Goal: Find contact information: Find contact information

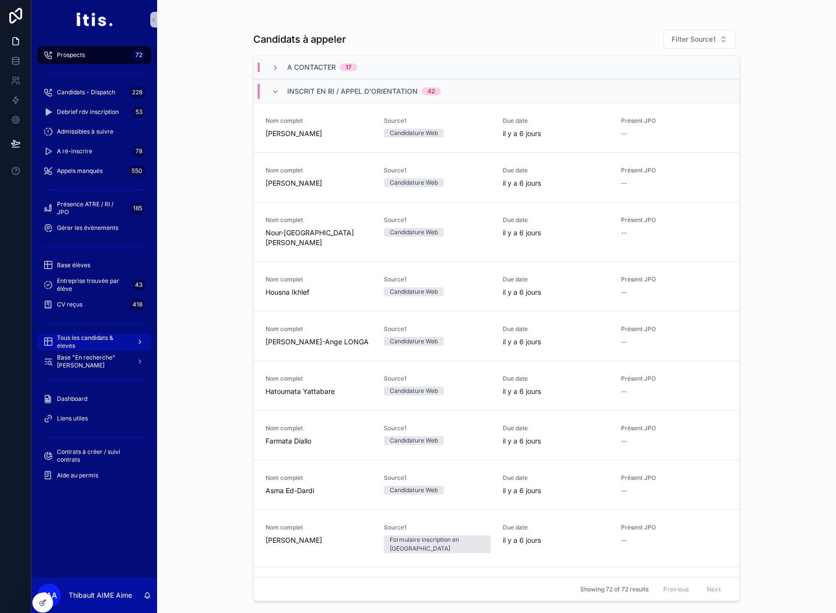
click at [100, 338] on span "Tous les candidats & eleves" at bounding box center [93, 342] width 72 height 16
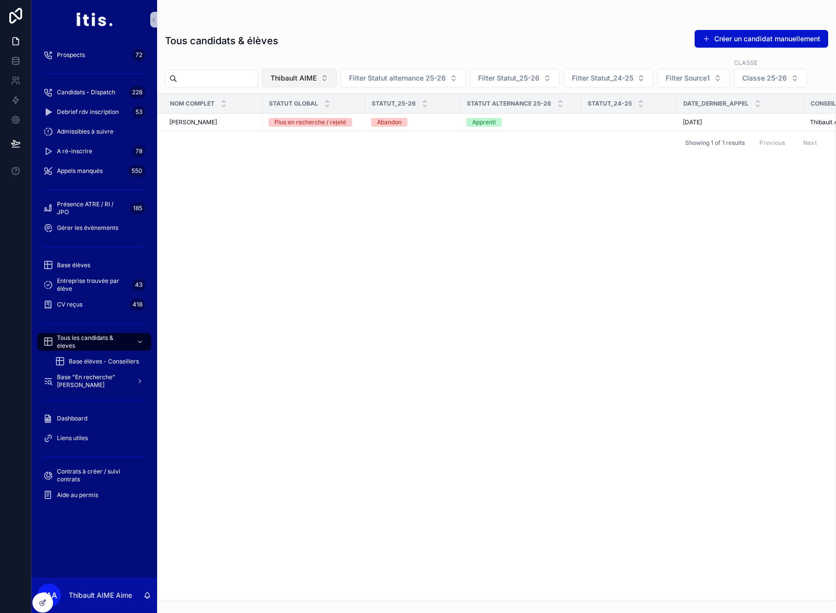
click at [337, 79] on button "Thibault AIME" at bounding box center [299, 78] width 75 height 19
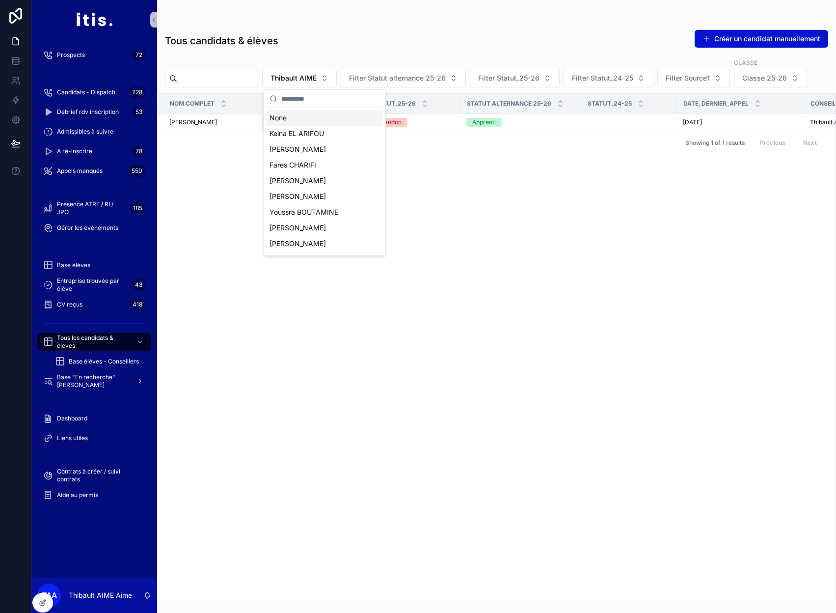
click at [326, 120] on div "None" at bounding box center [325, 118] width 118 height 16
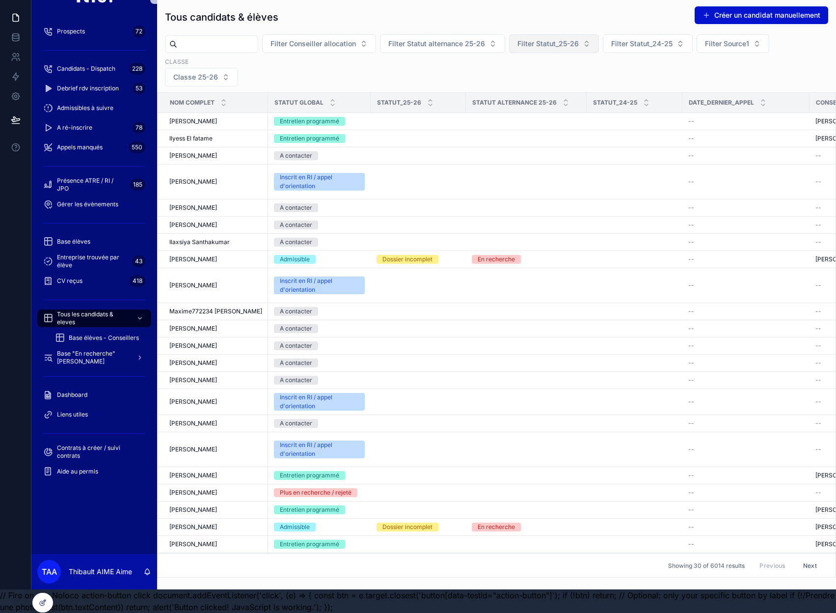
click at [595, 43] on button "Filter Statut_25-26" at bounding box center [554, 43] width 90 height 19
click at [544, 78] on div "Inscrit" at bounding box center [578, 76] width 118 height 16
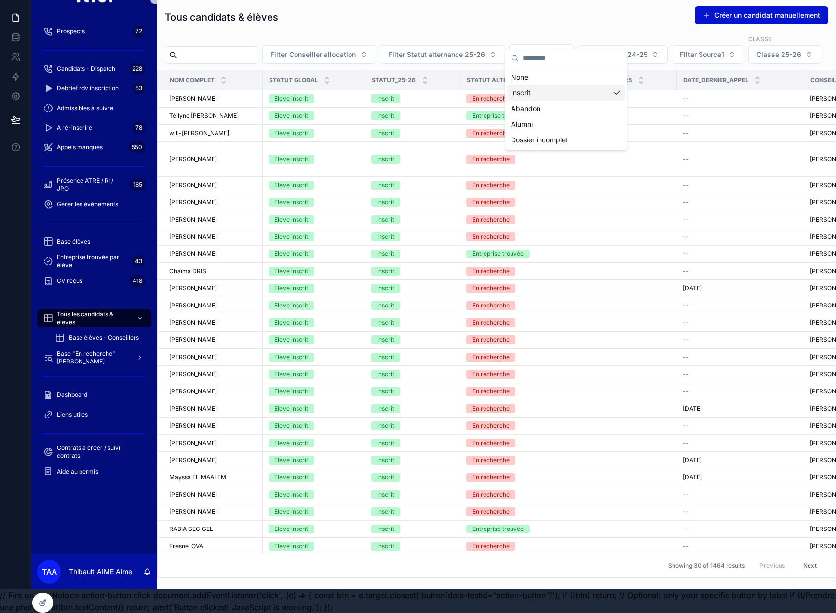
click at [387, 64] on div "Filter Conseiller allocation Filter Statut alternance 25-26 Inscrit Filter Stat…" at bounding box center [496, 48] width 679 height 29
click at [757, 59] on span "Classe 25-26" at bounding box center [779, 55] width 45 height 10
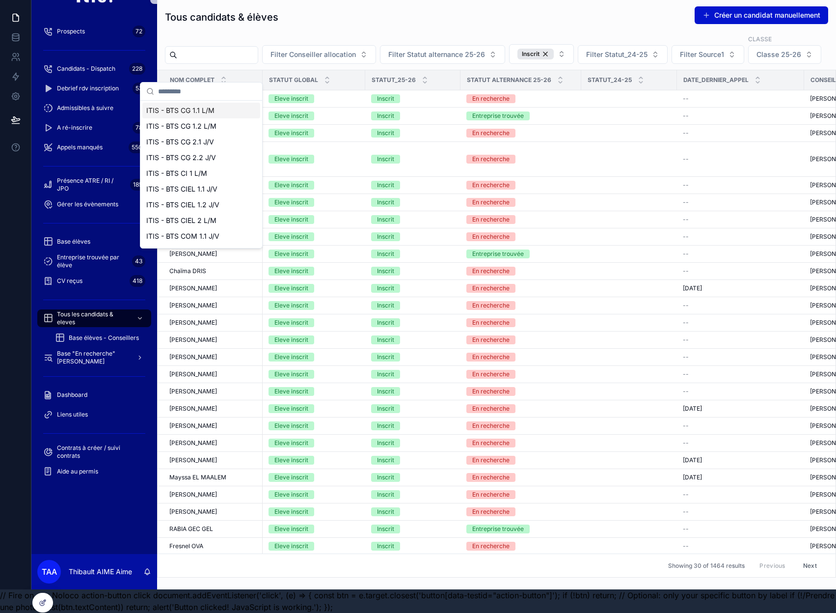
click at [215, 113] on div "ITIS - BTS CG 1.1 L/M" at bounding box center [201, 111] width 118 height 16
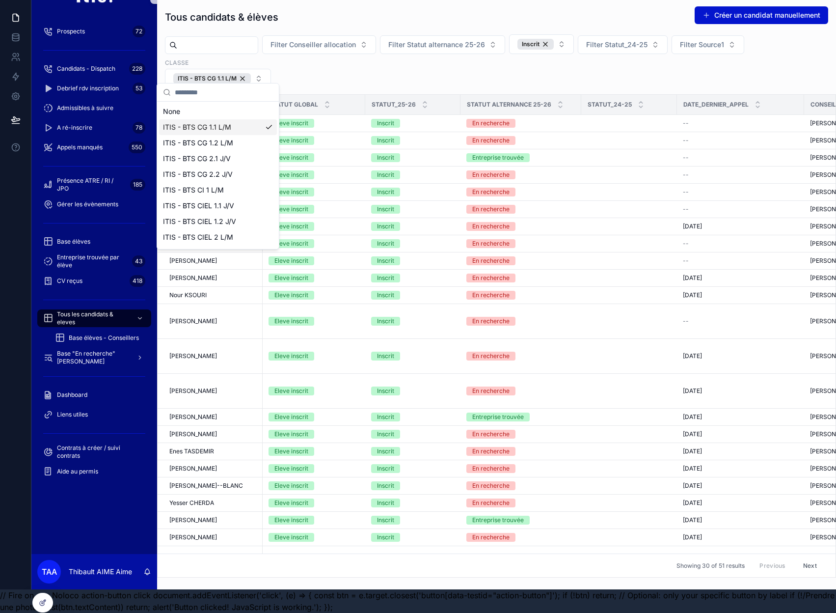
click at [332, 72] on div "Filter Conseiller allocation Filter Statut alternance 25-26 Inscrit Filter Stat…" at bounding box center [496, 61] width 679 height 54
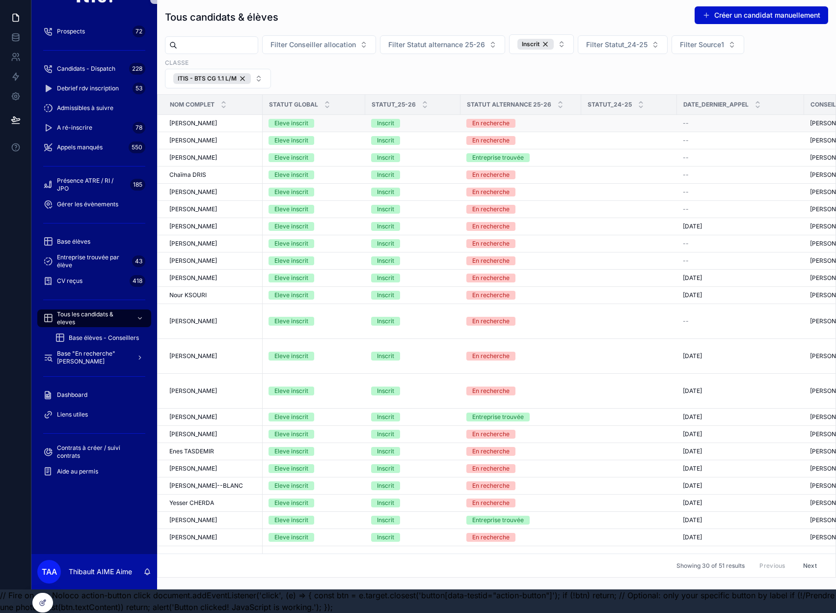
click at [224, 119] on div "[PERSON_NAME] [PERSON_NAME]" at bounding box center [212, 123] width 87 height 8
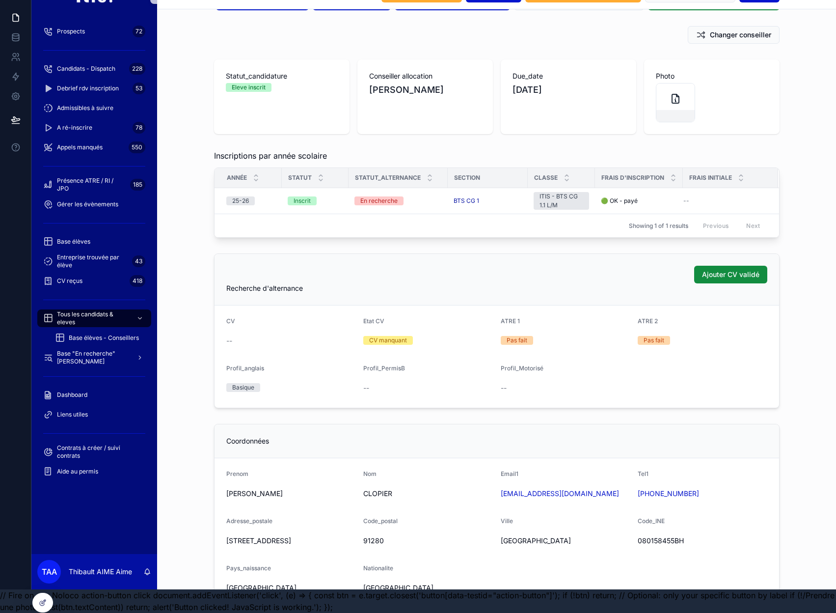
scroll to position [49, 0]
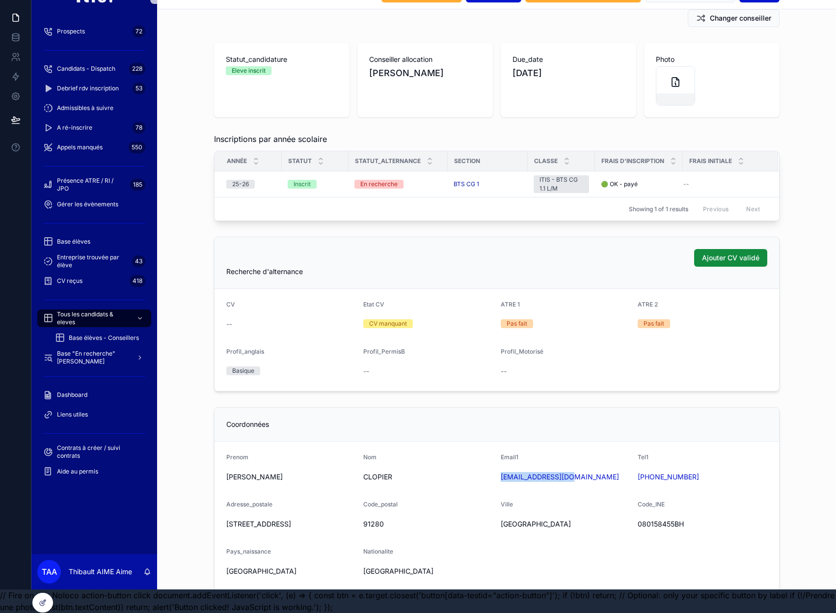
drag, startPoint x: 590, startPoint y: 468, endPoint x: 499, endPoint y: 467, distance: 90.3
click at [499, 467] on form "Prenom Jade Nom CLOPIER Email1 [EMAIL_ADDRESS][DOMAIN_NAME] Tel1 [PHONE_NUMBER]…" at bounding box center [497, 515] width 565 height 149
copy link "[EMAIL_ADDRESS][DOMAIN_NAME]"
